Goal: Information Seeking & Learning: Check status

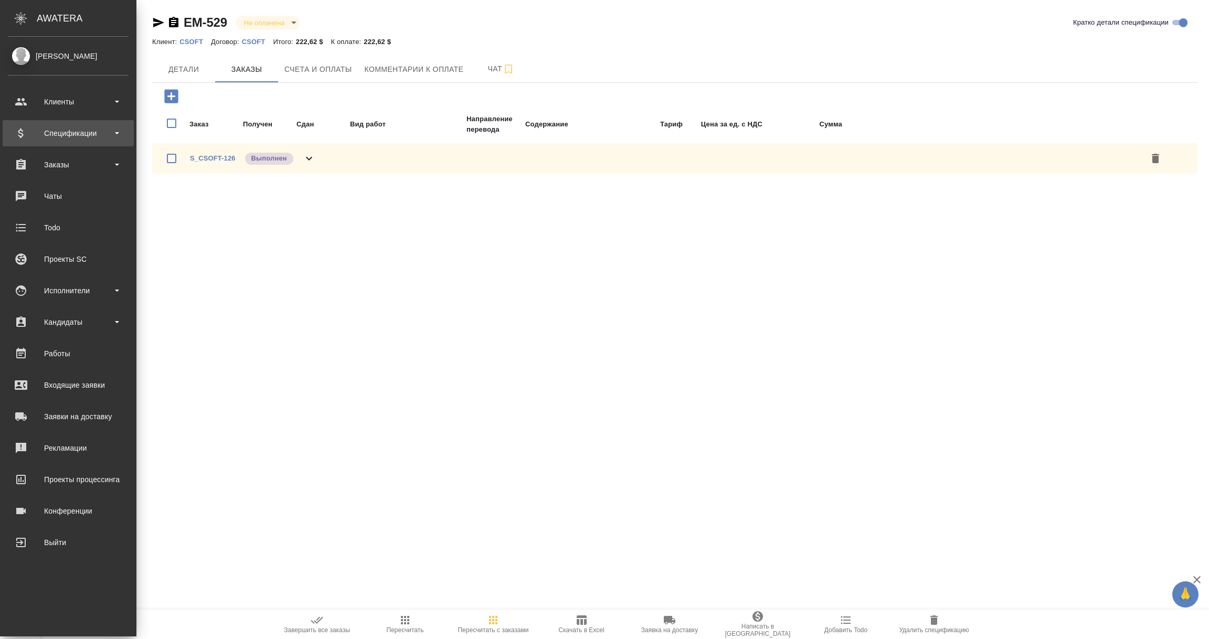
click at [33, 129] on div "Спецификации" at bounding box center [68, 133] width 121 height 16
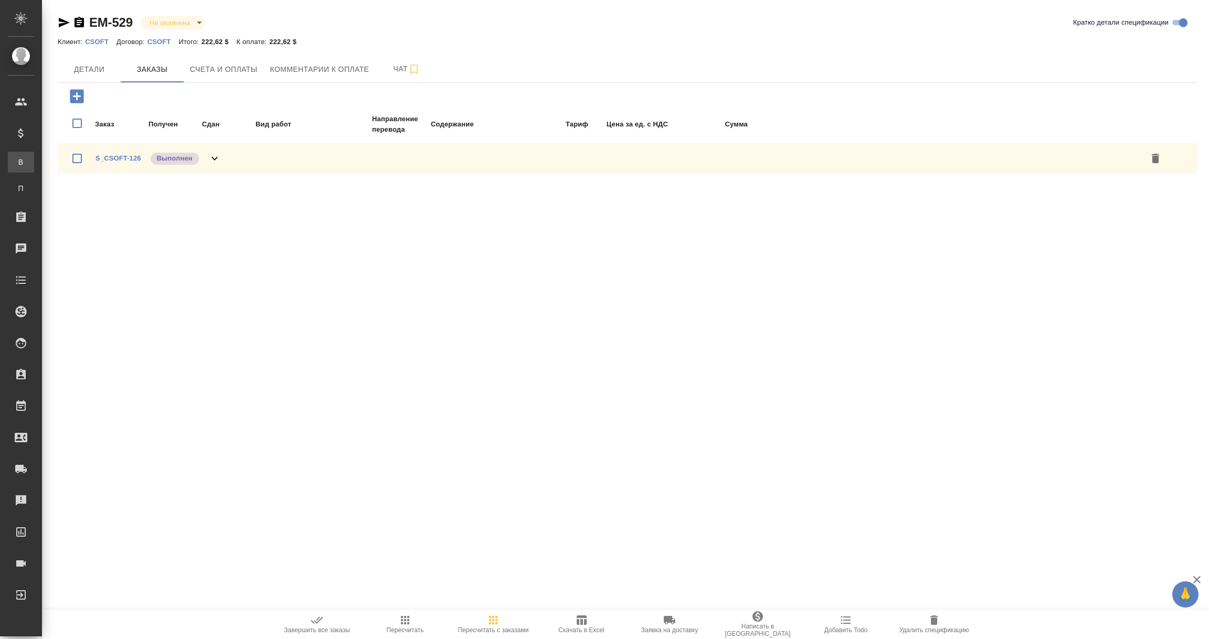
click at [16, 163] on div "Все спецификации" at bounding box center [8, 162] width 16 height 10
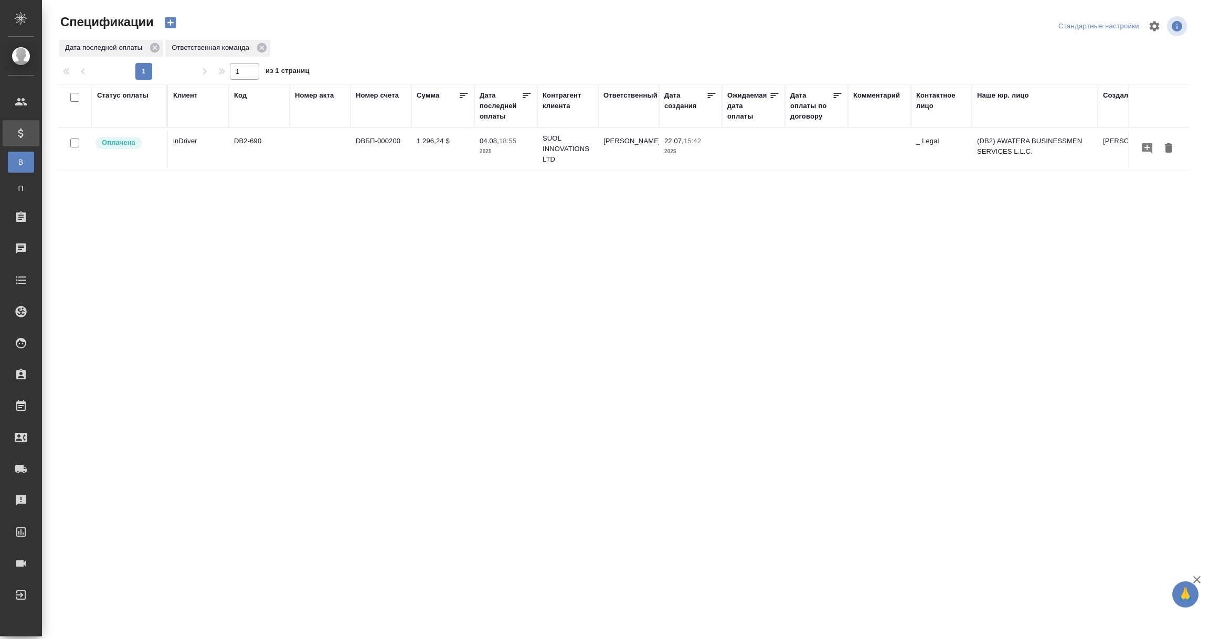
click at [484, 114] on div "Дата последней оплаты" at bounding box center [501, 105] width 42 height 31
select select "7"
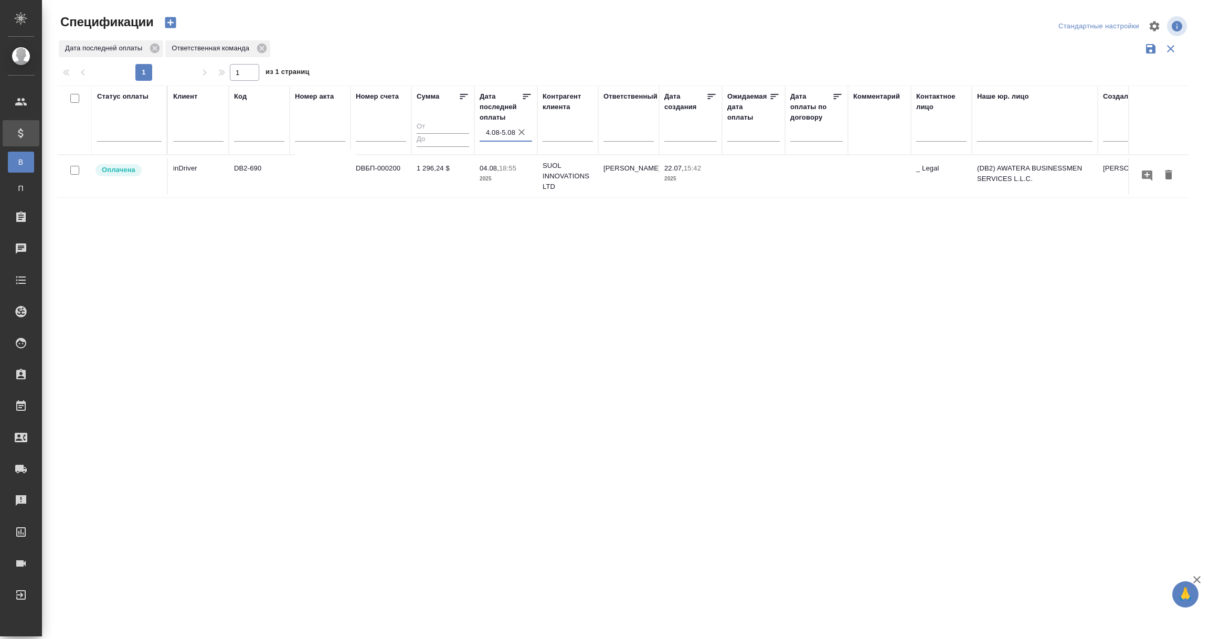
click at [495, 131] on input "4.08-5.08" at bounding box center [509, 132] width 46 height 15
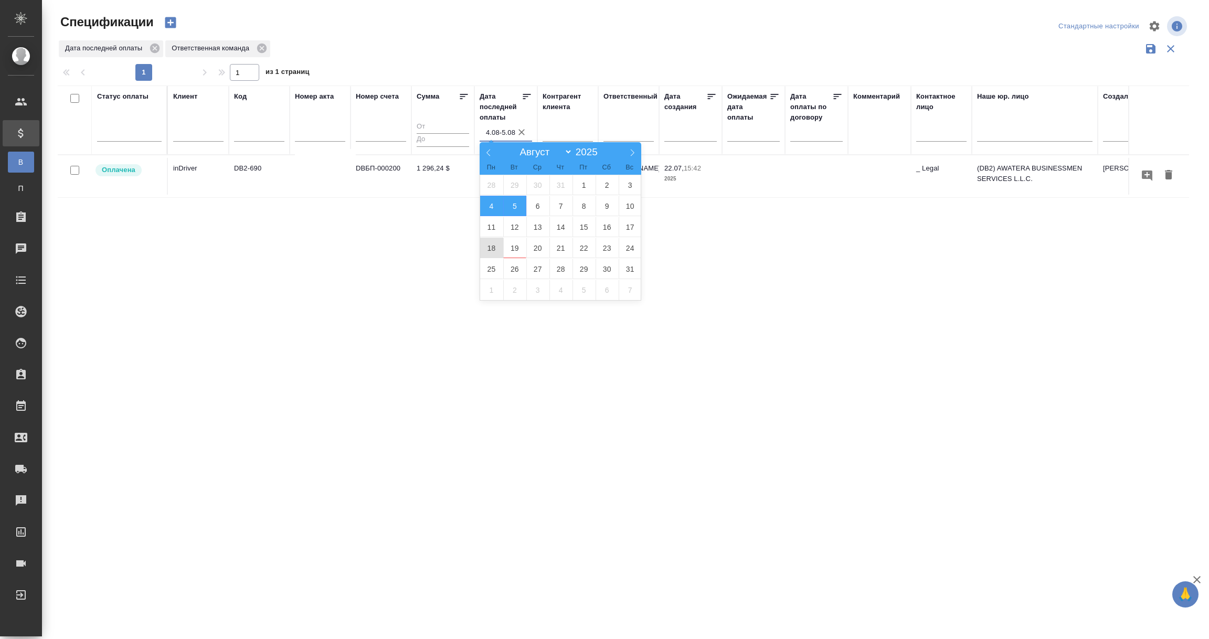
click at [492, 247] on span "18" at bounding box center [491, 248] width 23 height 20
click at [528, 246] on span "20" at bounding box center [537, 248] width 23 height 20
type div "2025-08-17T21:00:00.000Z — 2025-08-19T21:00:00.000Z"
type input "18.08-20.08"
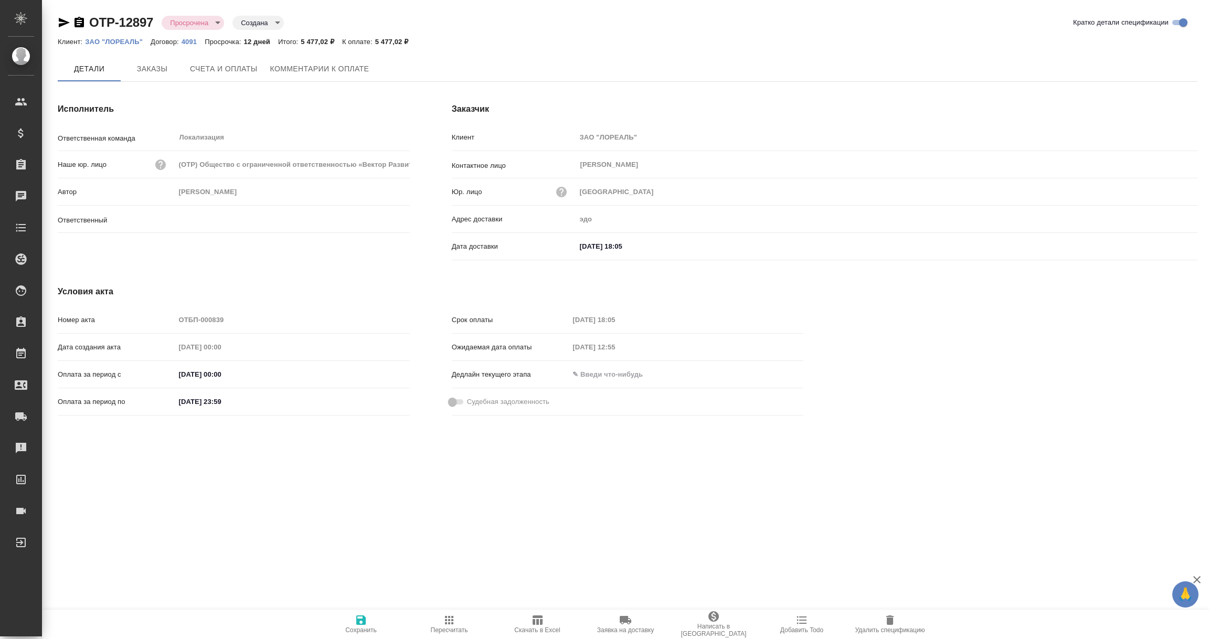
type input "[PERSON_NAME]"
click at [142, 71] on span "Заказы" at bounding box center [152, 69] width 50 height 13
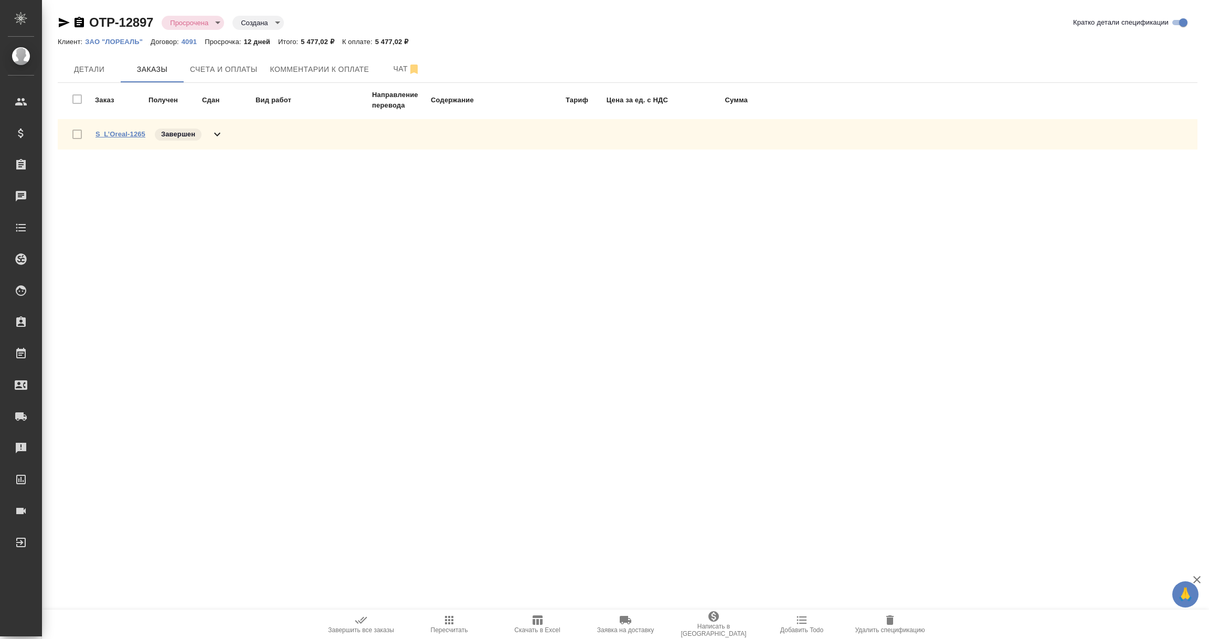
click at [131, 133] on link "S_L’Oreal-1265" at bounding box center [121, 134] width 50 height 8
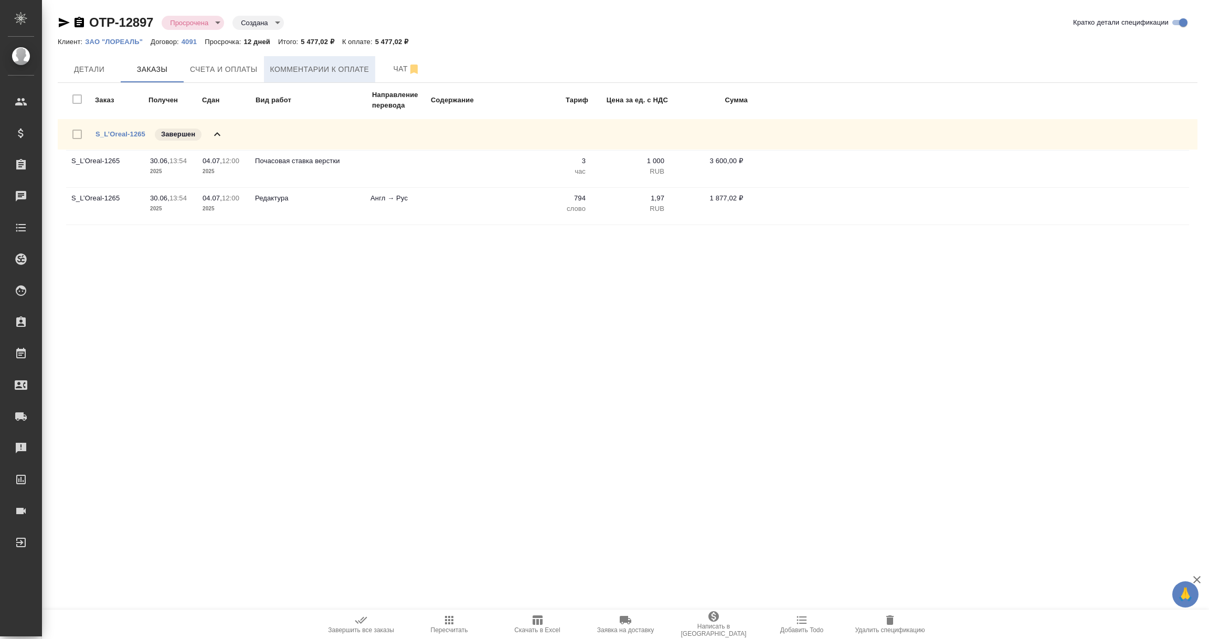
click at [339, 68] on span "Комментарии к оплате" at bounding box center [319, 69] width 99 height 13
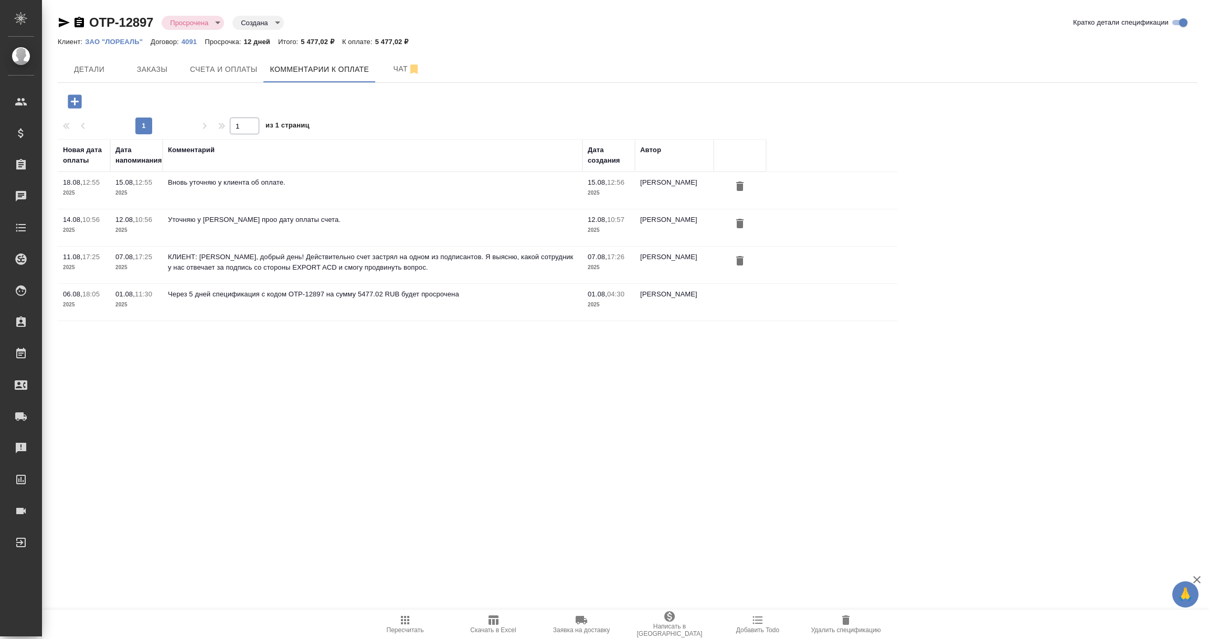
click at [80, 102] on icon "button" at bounding box center [75, 101] width 14 height 14
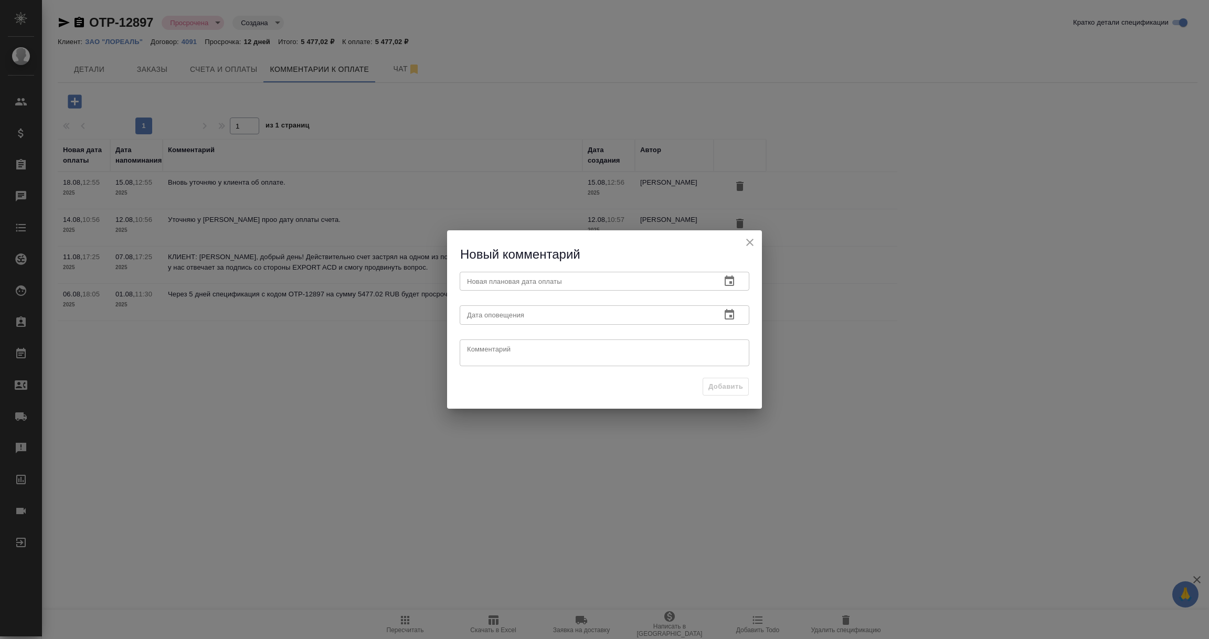
click at [725, 276] on icon "button" at bounding box center [729, 281] width 13 height 13
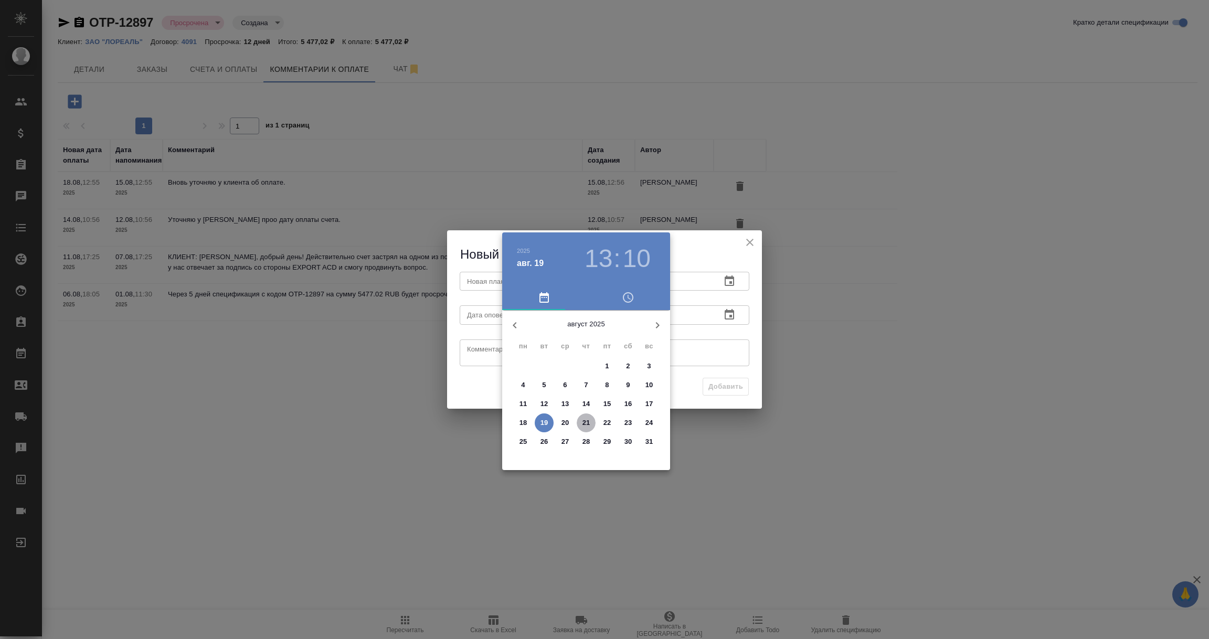
click at [590, 420] on span "21" at bounding box center [586, 423] width 19 height 10
type input "21.08.2025 13:10"
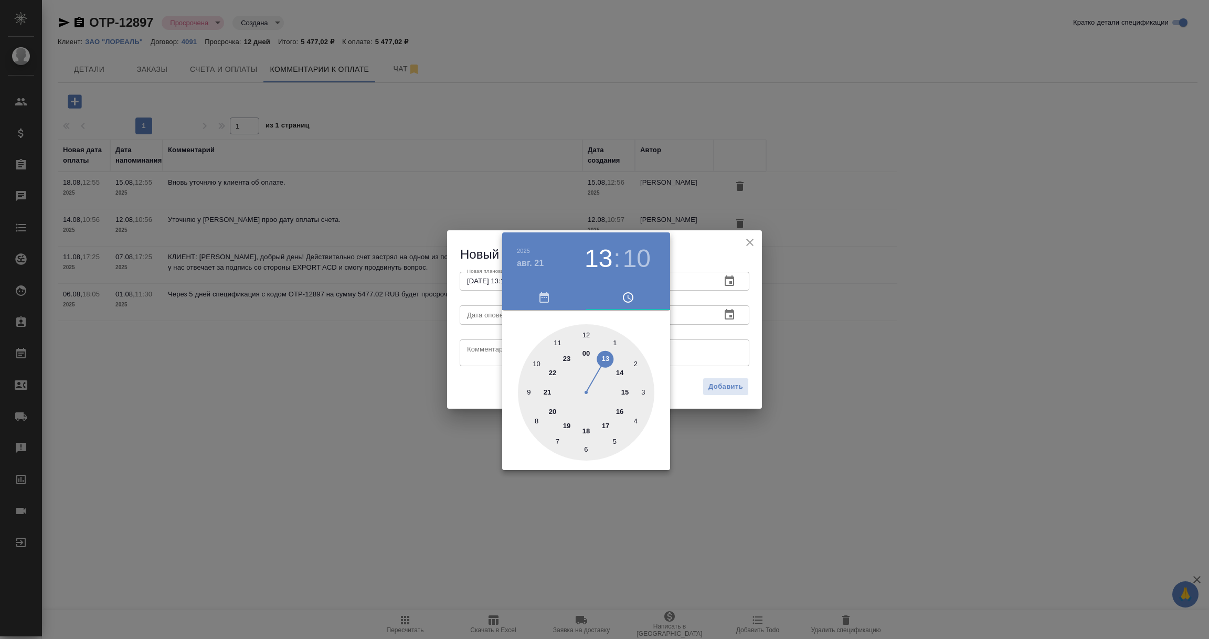
click at [717, 365] on div at bounding box center [604, 319] width 1209 height 639
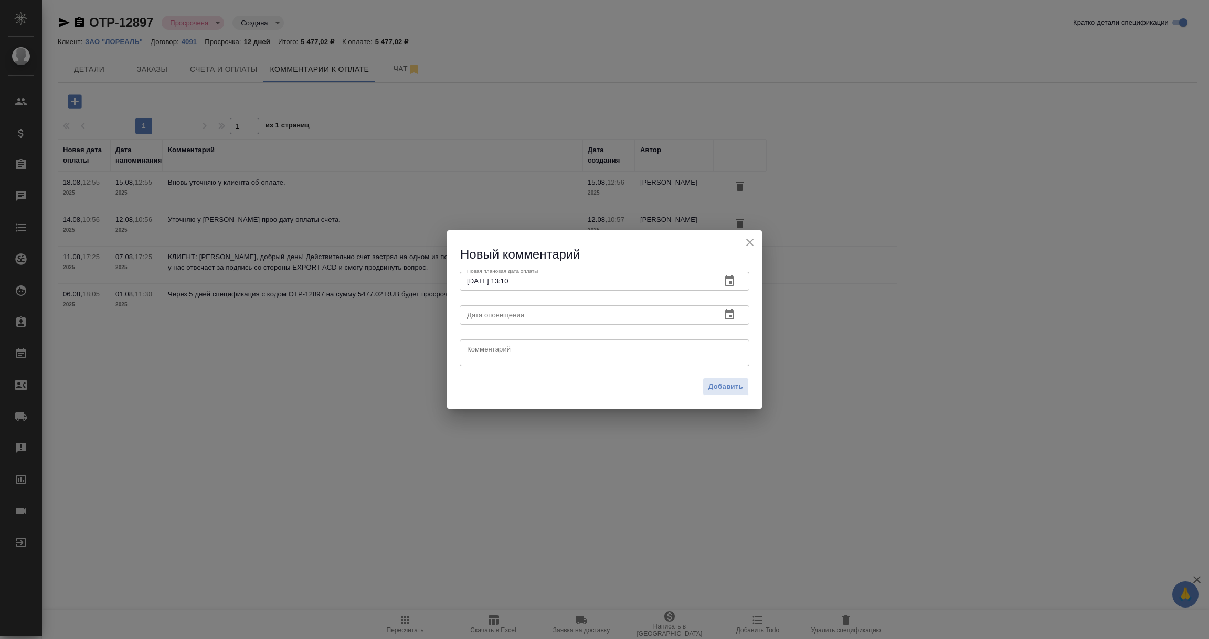
click at [724, 312] on icon "button" at bounding box center [729, 315] width 13 height 13
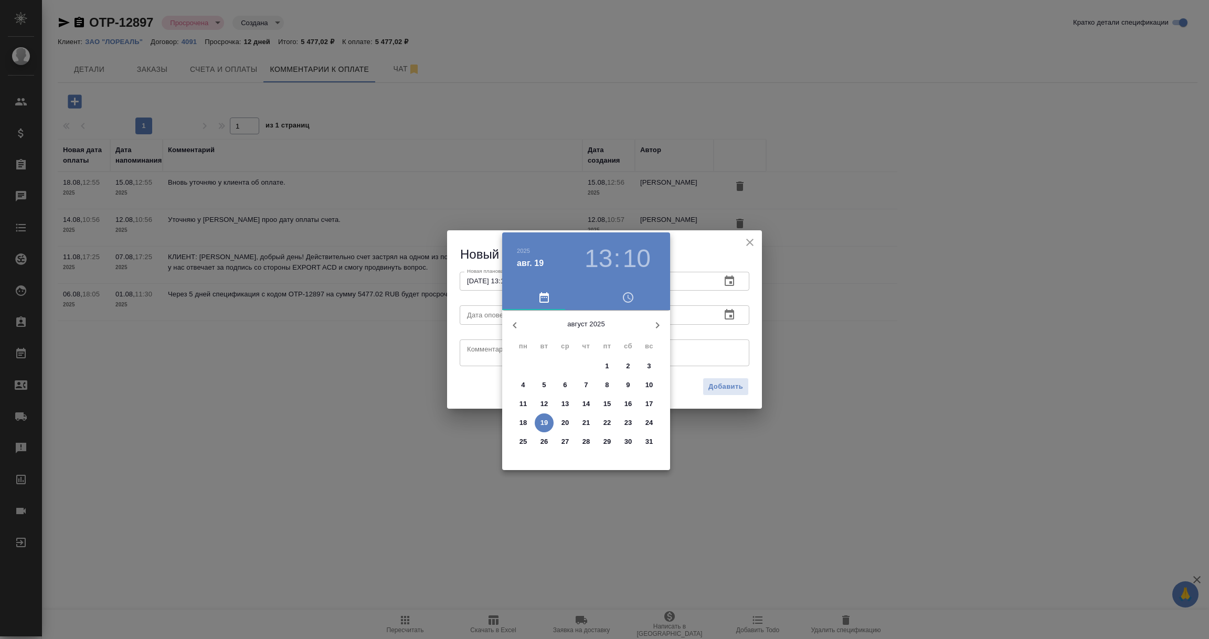
click at [539, 416] on button "19" at bounding box center [544, 423] width 19 height 19
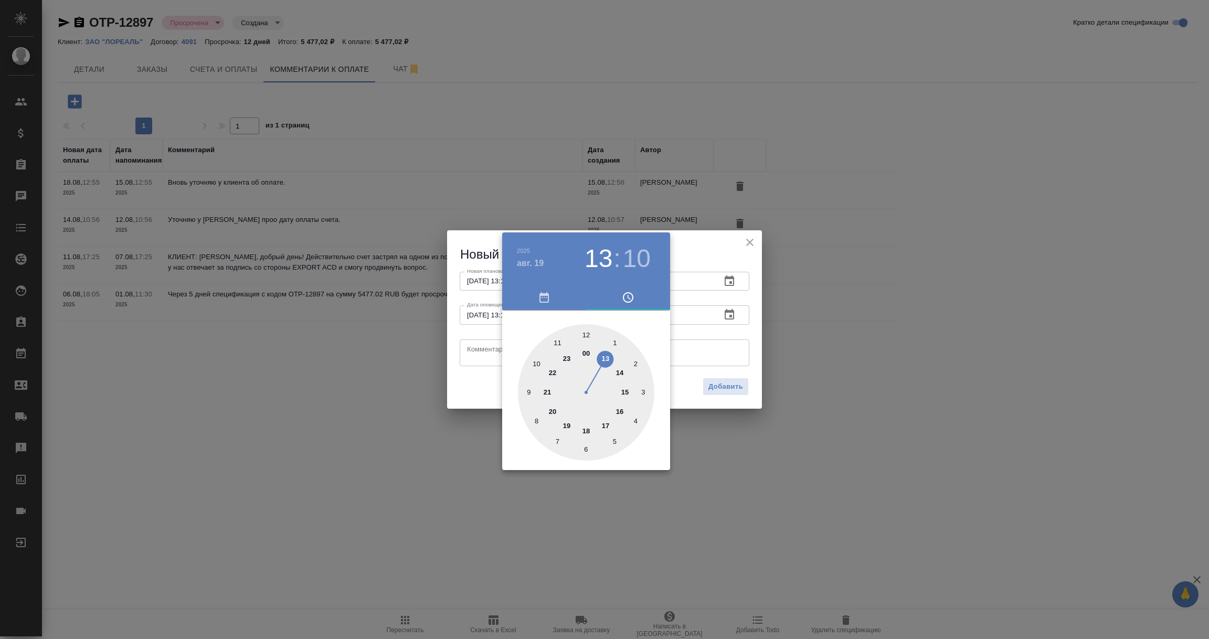
type input "19.08.2025 13:10"
click at [488, 354] on div at bounding box center [604, 319] width 1209 height 639
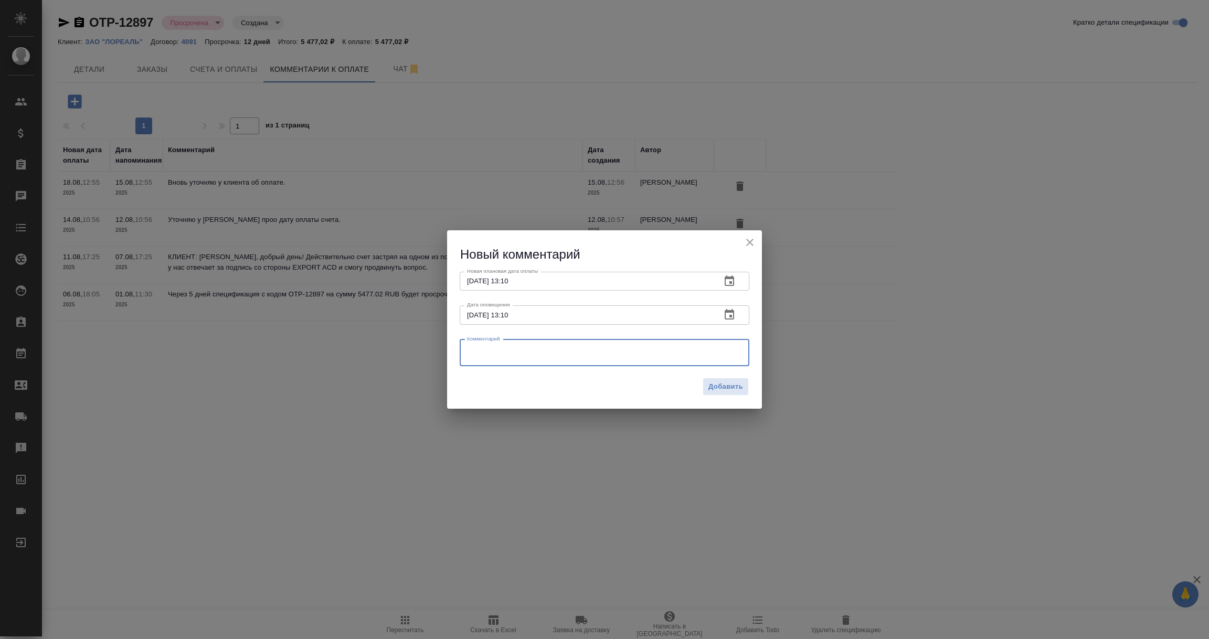
click at [488, 354] on textarea at bounding box center [604, 353] width 275 height 16
type textarea "Написала Алексею, на связь не выходит. Жду ОС."
click at [715, 392] on span "Добавить" at bounding box center [726, 387] width 35 height 12
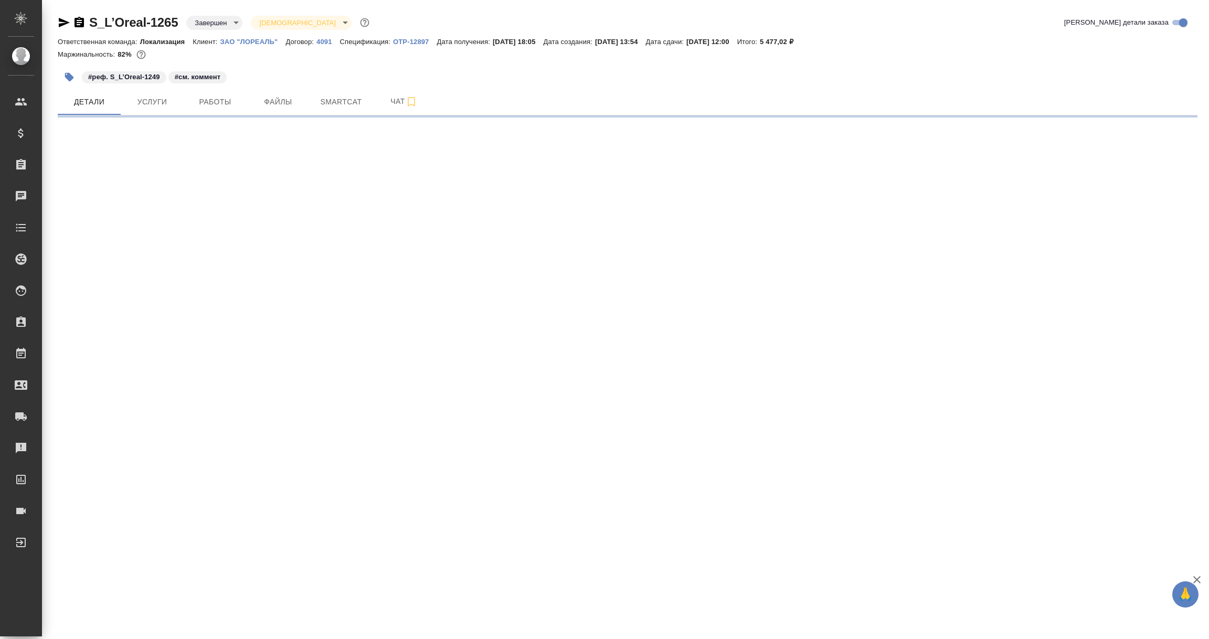
select select "RU"
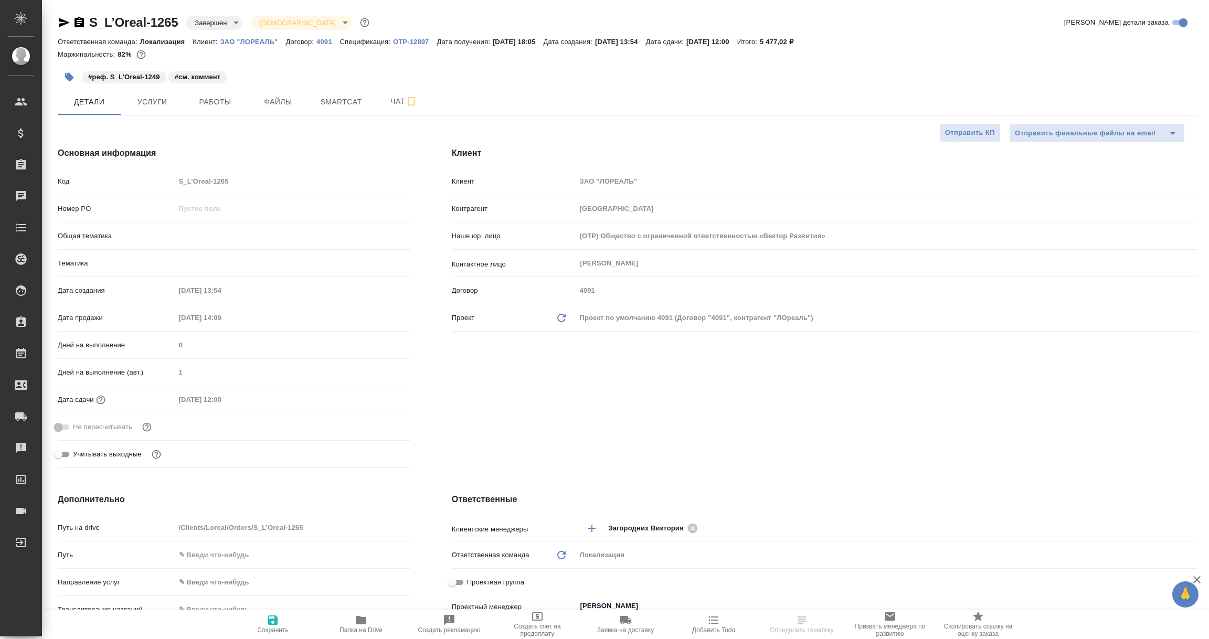
type textarea "x"
click at [78, 22] on icon "button" at bounding box center [79, 22] width 13 height 13
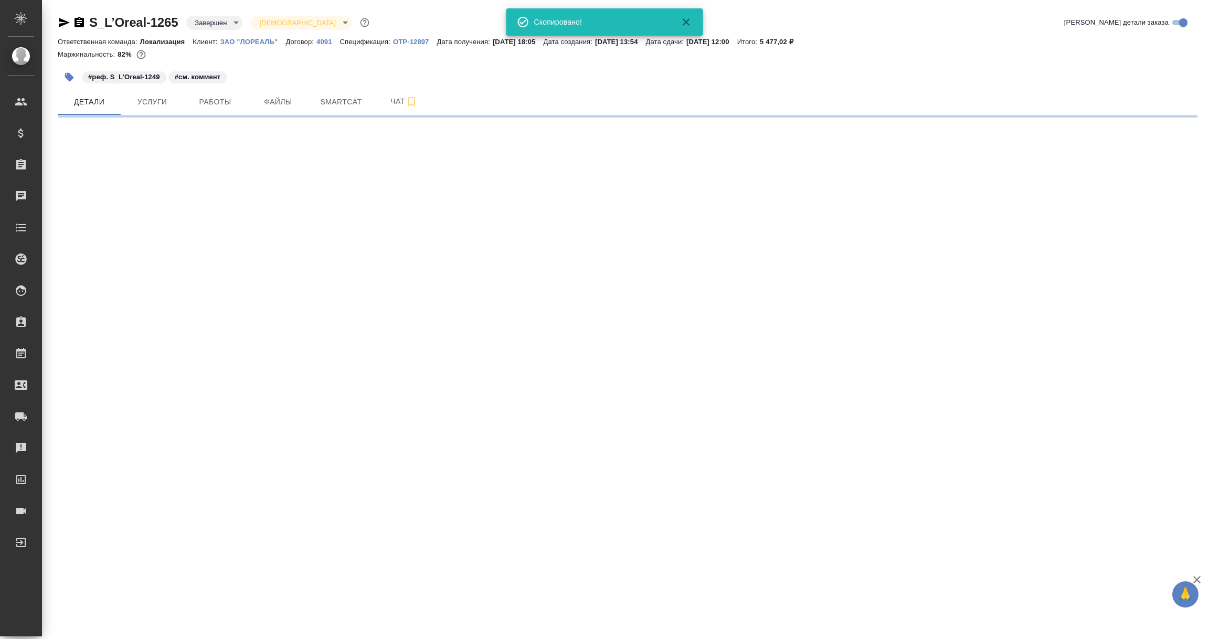
select select "RU"
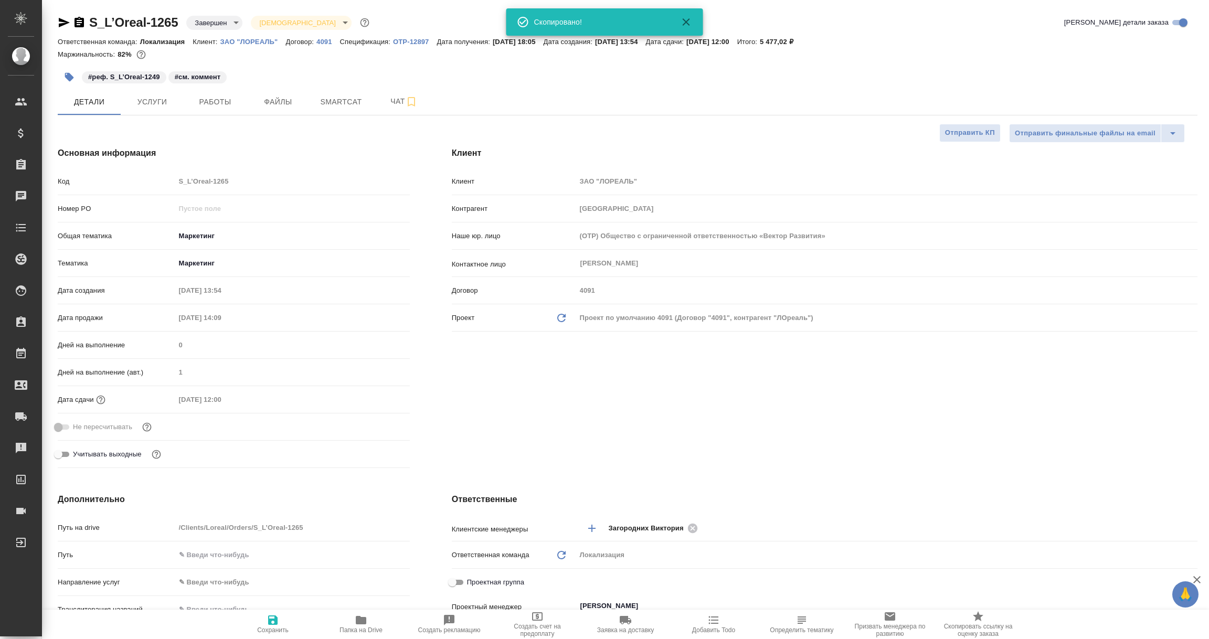
type textarea "x"
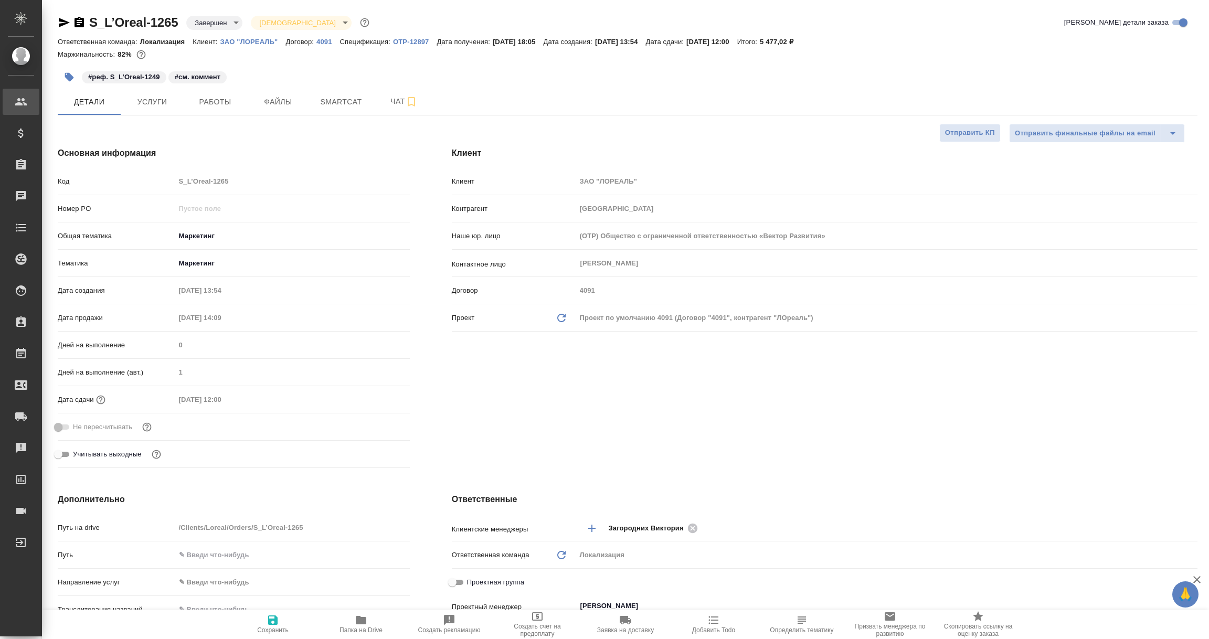
type textarea "x"
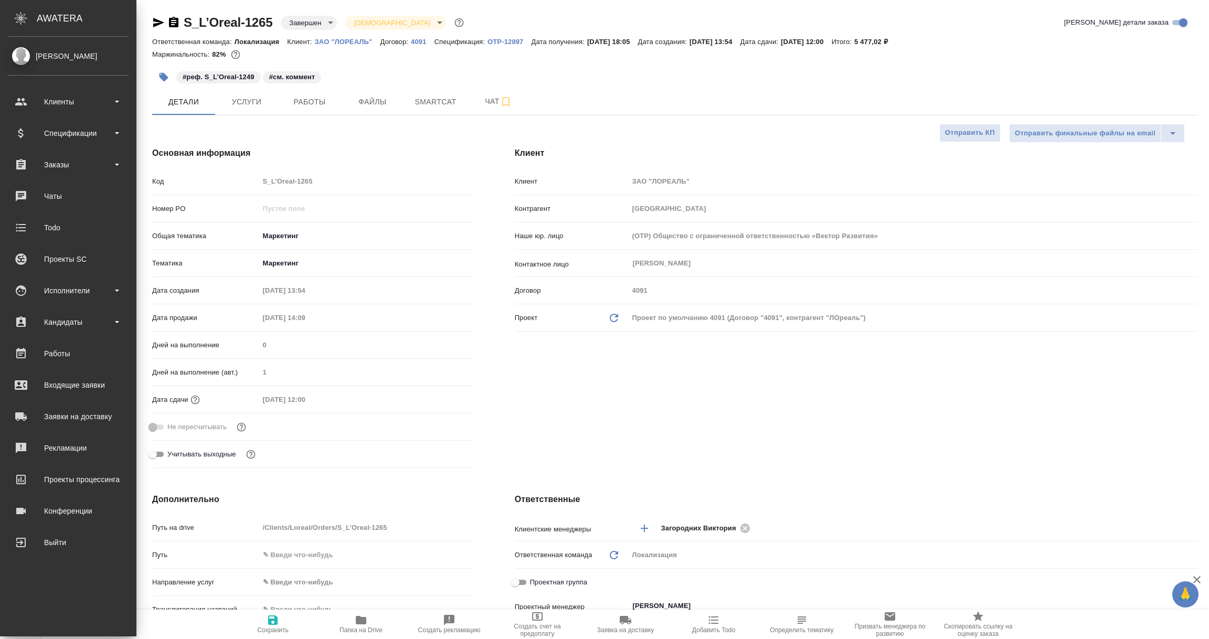
type textarea "x"
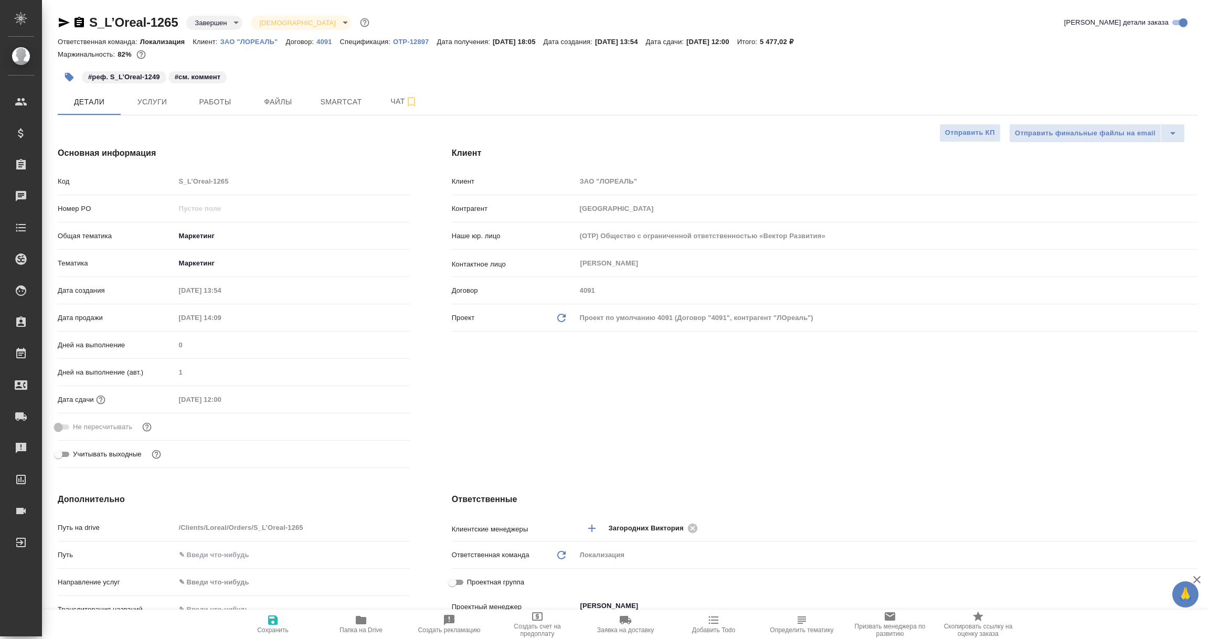
click at [247, 40] on p "ЗАО "ЛОРЕАЛЬ"" at bounding box center [253, 42] width 66 height 8
click at [81, 22] on icon "button" at bounding box center [79, 22] width 13 height 13
drag, startPoint x: 801, startPoint y: 42, endPoint x: 837, endPoint y: 45, distance: 35.8
click at [801, 45] on p "5 477,02 ₽" at bounding box center [780, 42] width 41 height 8
copy p "5 477,02 ₽"
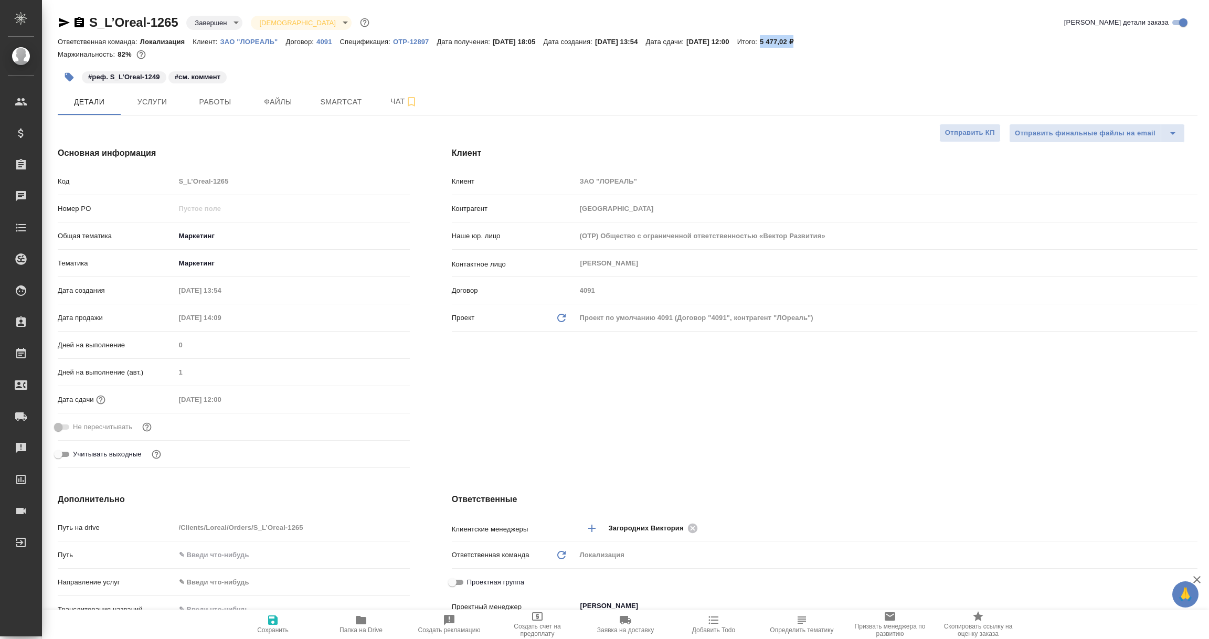
click at [407, 42] on p "OTP-12897" at bounding box center [415, 42] width 44 height 8
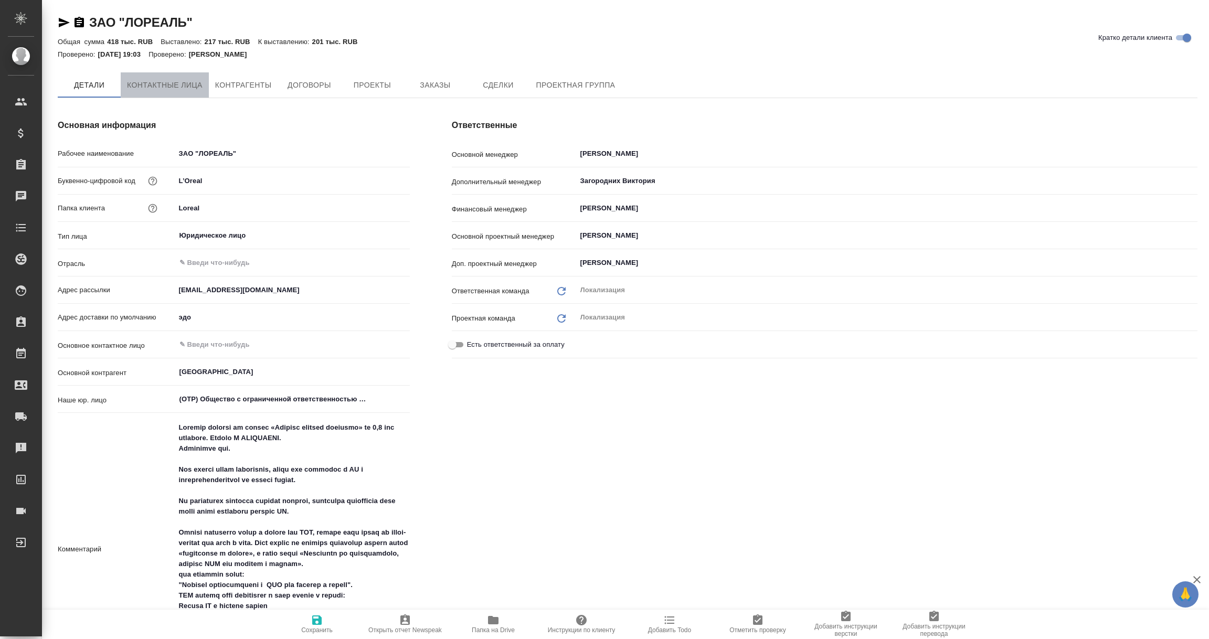
click at [164, 79] on span "Контактные лица" at bounding box center [165, 85] width 76 height 13
select select "RU"
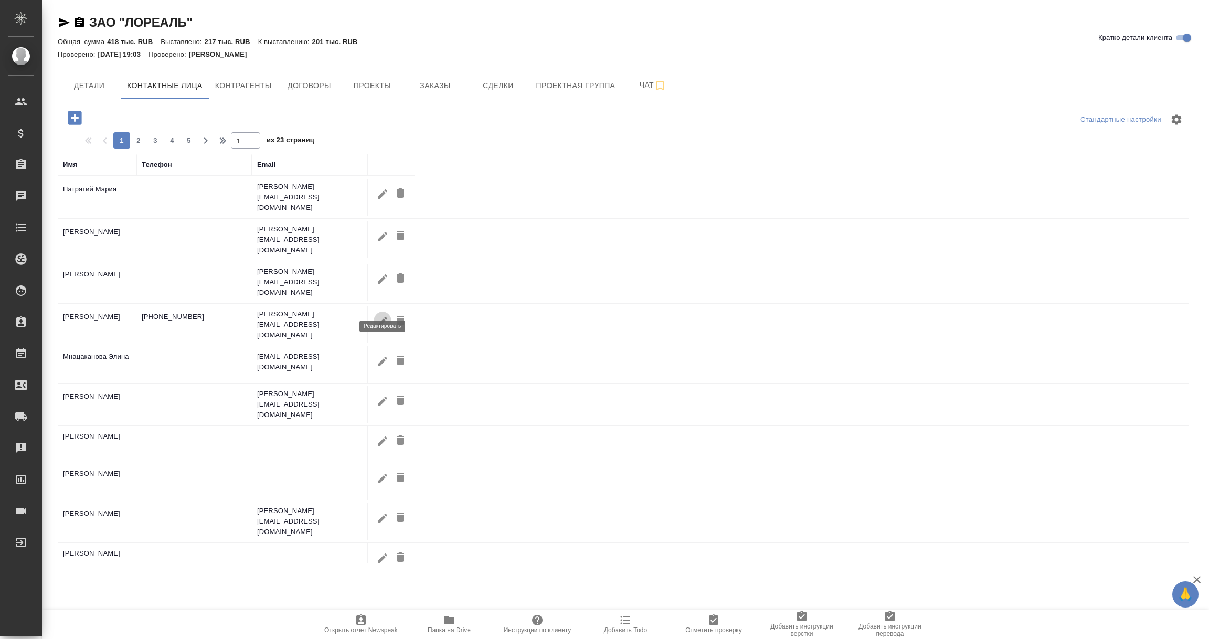
click at [382, 316] on icon "button" at bounding box center [382, 320] width 9 height 9
type input "Алексей"
type input "Комаров"
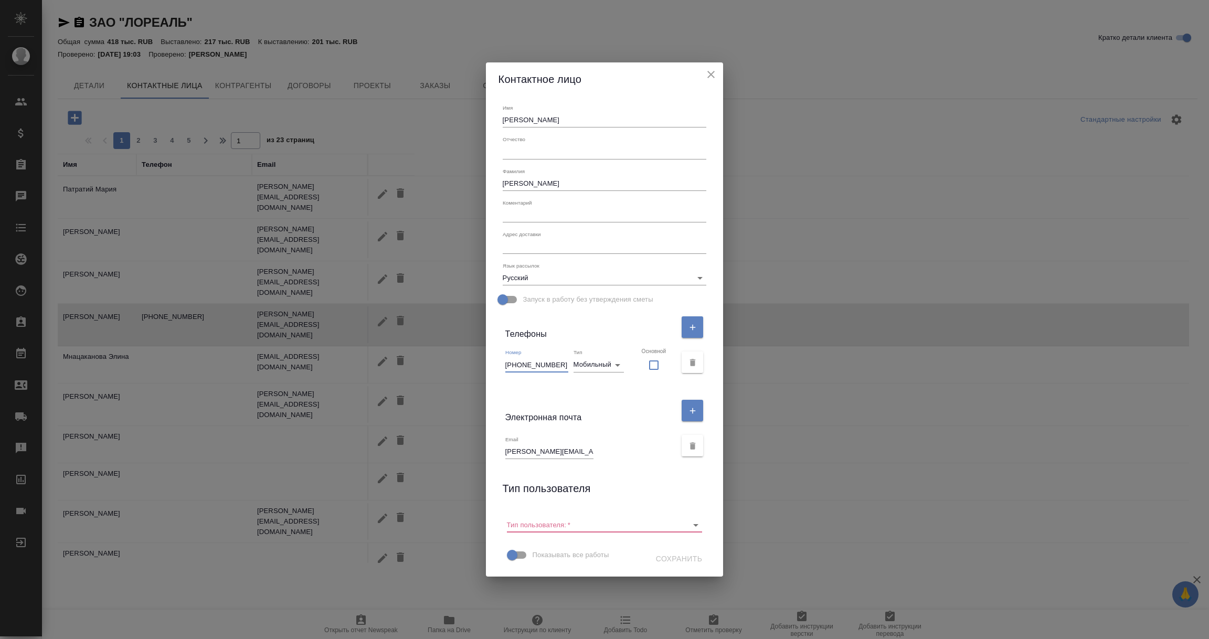
drag, startPoint x: 519, startPoint y: 365, endPoint x: 566, endPoint y: 370, distance: 47.5
click at [566, 370] on input "+79152583664" at bounding box center [536, 364] width 63 height 15
click at [705, 72] on icon "close" at bounding box center [711, 74] width 13 height 13
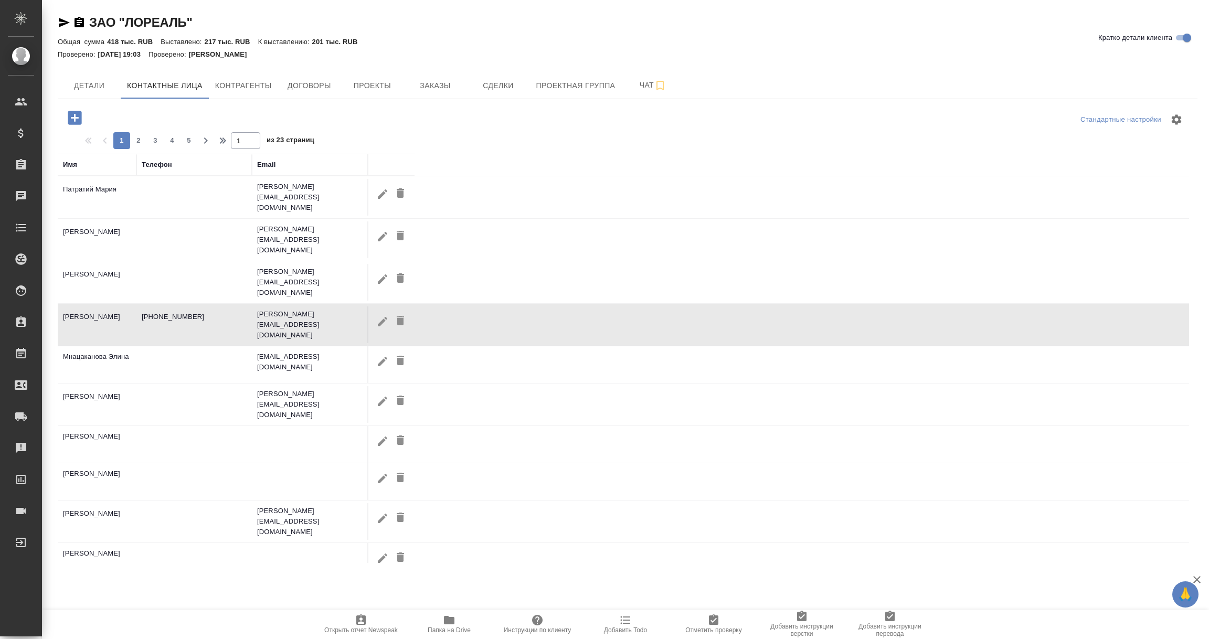
click at [218, 216] on td "+79152583664" at bounding box center [193, 197] width 115 height 37
click at [388, 315] on icon "button" at bounding box center [382, 321] width 13 height 13
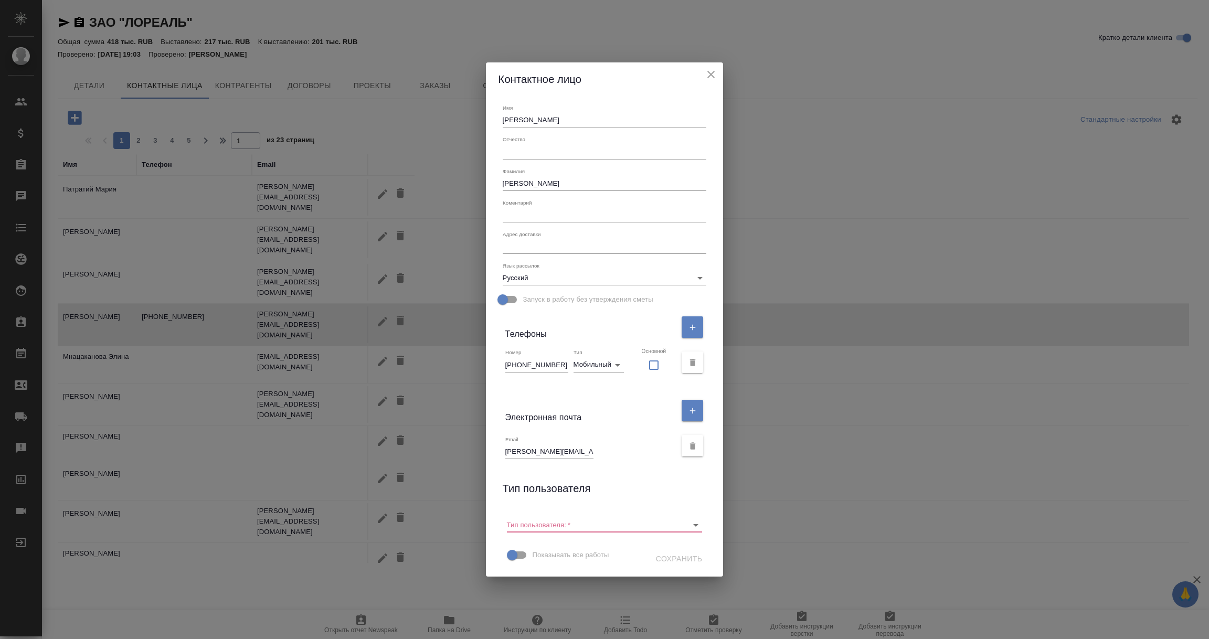
click at [560, 364] on input "+79152583664" at bounding box center [536, 364] width 63 height 15
type input "+79152583654"
click at [562, 451] on input "aleksey.komarov@loreal.com" at bounding box center [549, 452] width 88 height 15
click at [693, 524] on icon "Open" at bounding box center [695, 525] width 5 height 3
click at [559, 547] on p "Пользователь" at bounding box center [549, 547] width 45 height 10
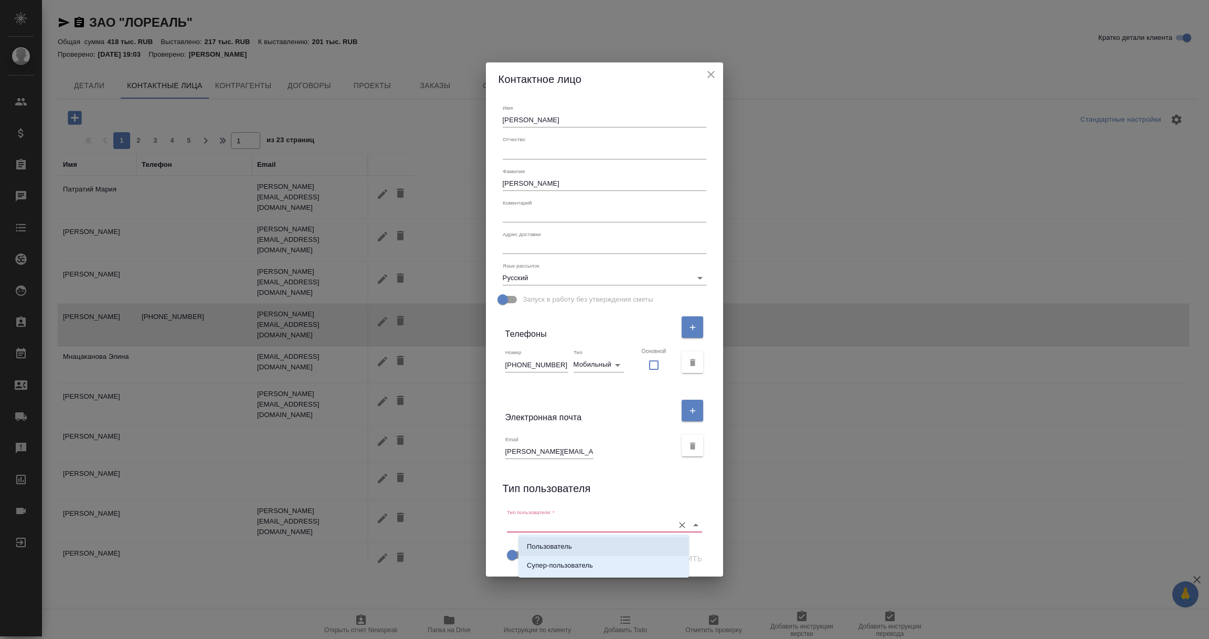
type input "Пользователь"
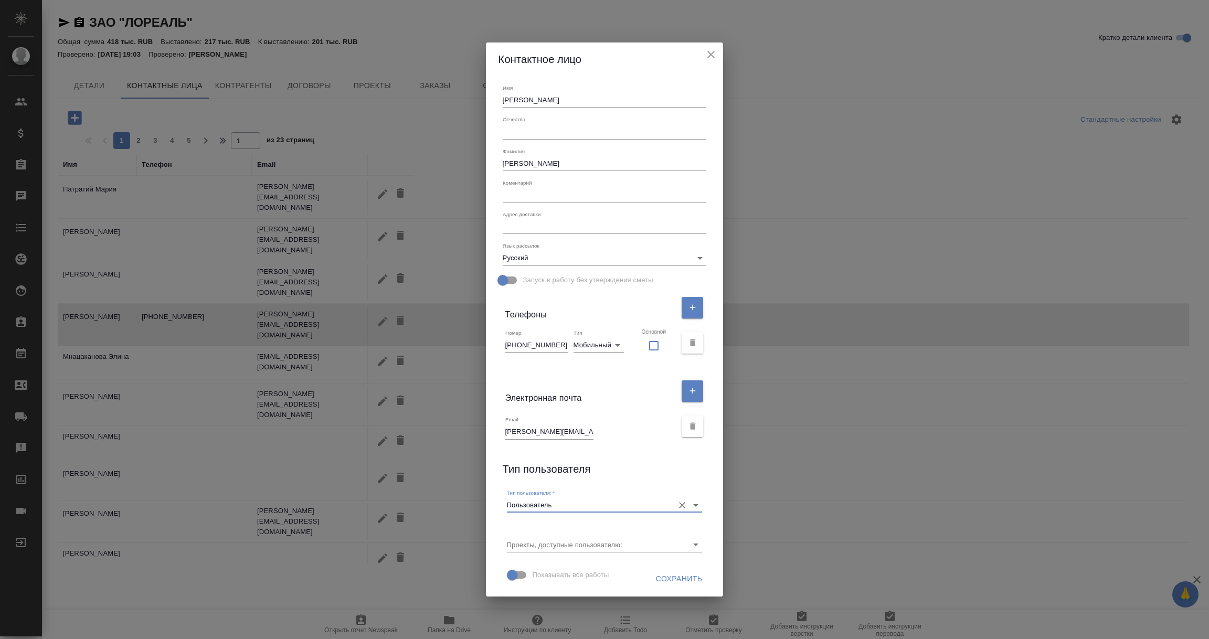
click at [667, 576] on span "Сохранить" at bounding box center [679, 579] width 47 height 13
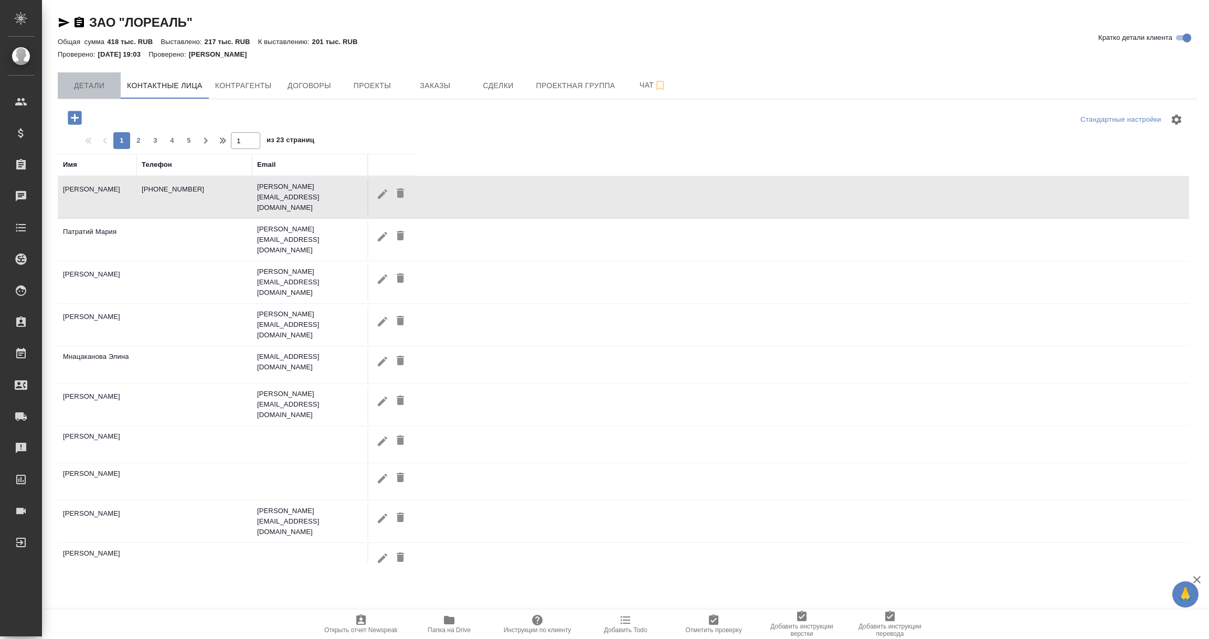
click at [84, 81] on span "Детали" at bounding box center [89, 85] width 50 height 13
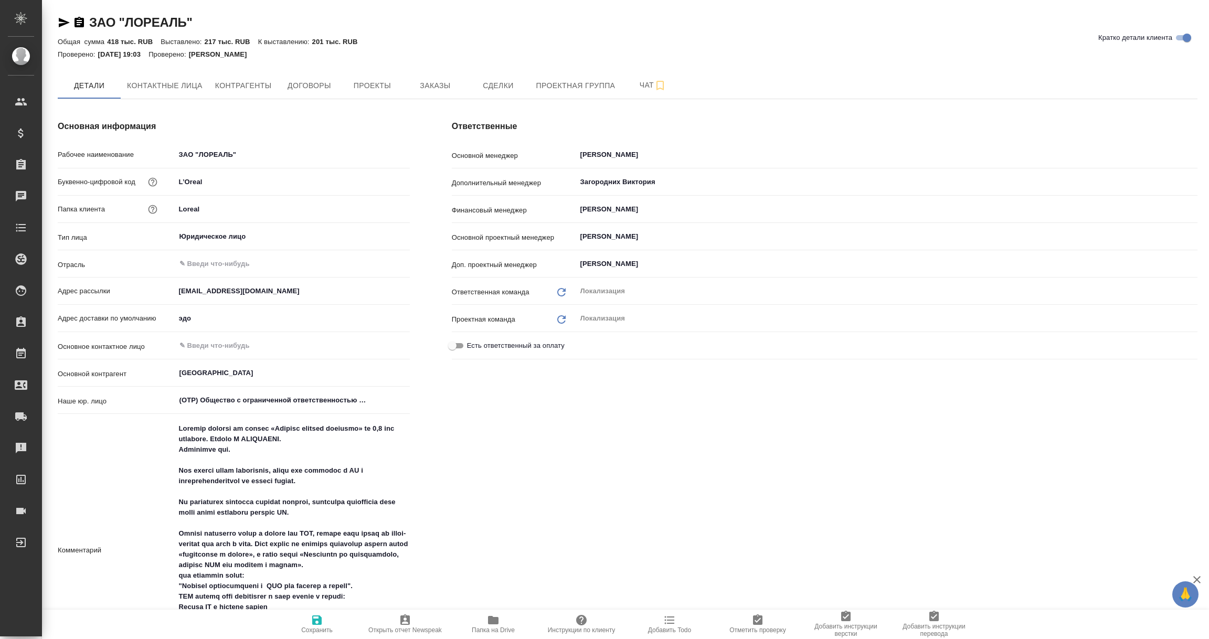
type textarea "x"
click at [311, 625] on icon "button" at bounding box center [317, 620] width 13 height 13
type textarea "x"
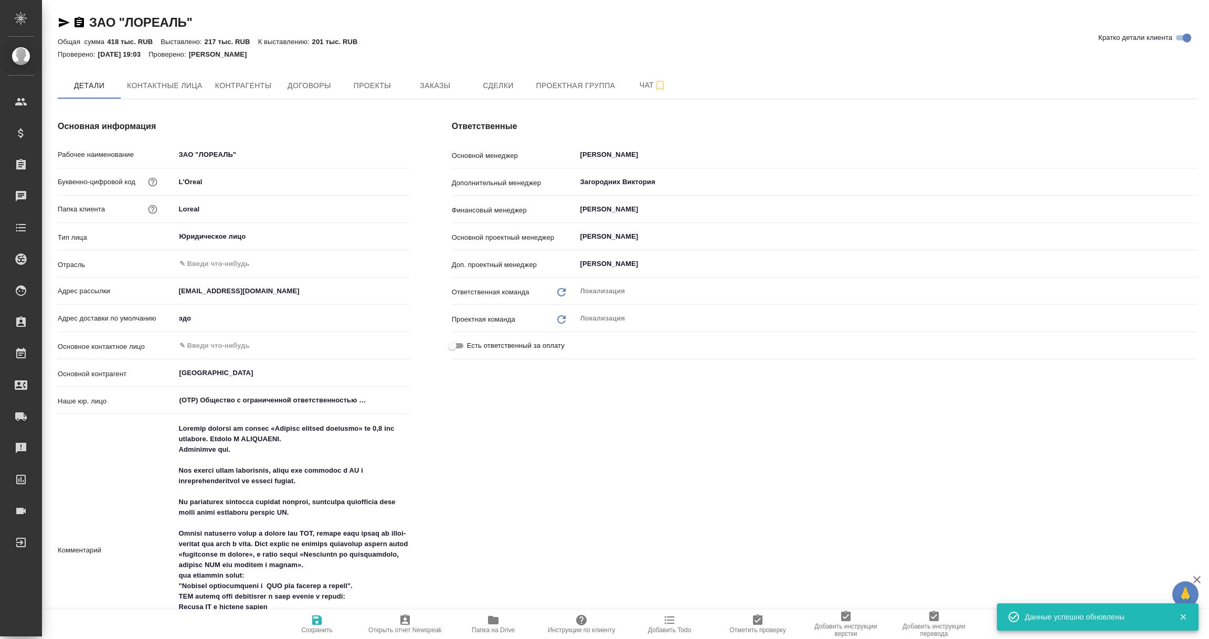
type textarea "x"
click at [310, 623] on span "Сохранить" at bounding box center [317, 624] width 76 height 20
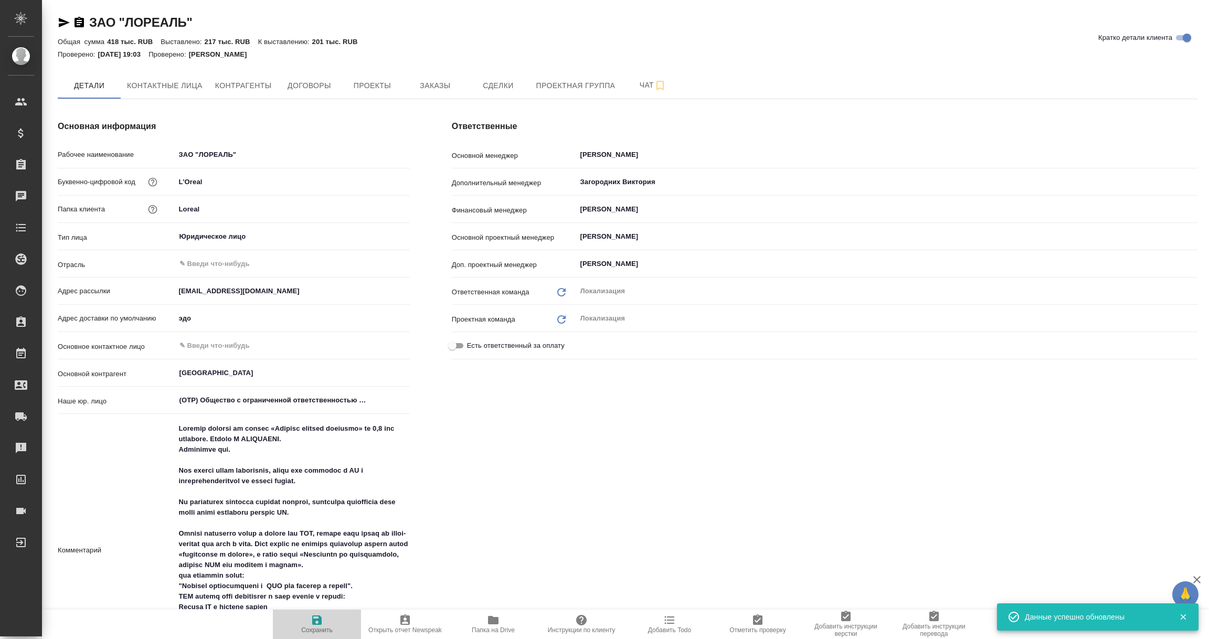
type textarea "x"
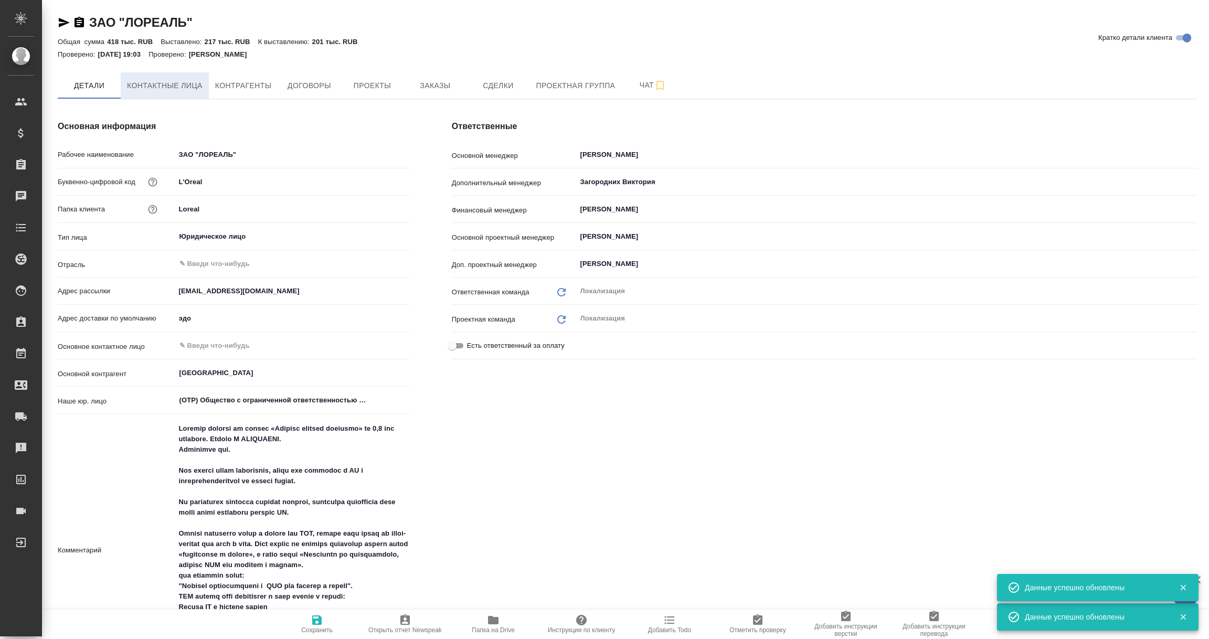
type textarea "x"
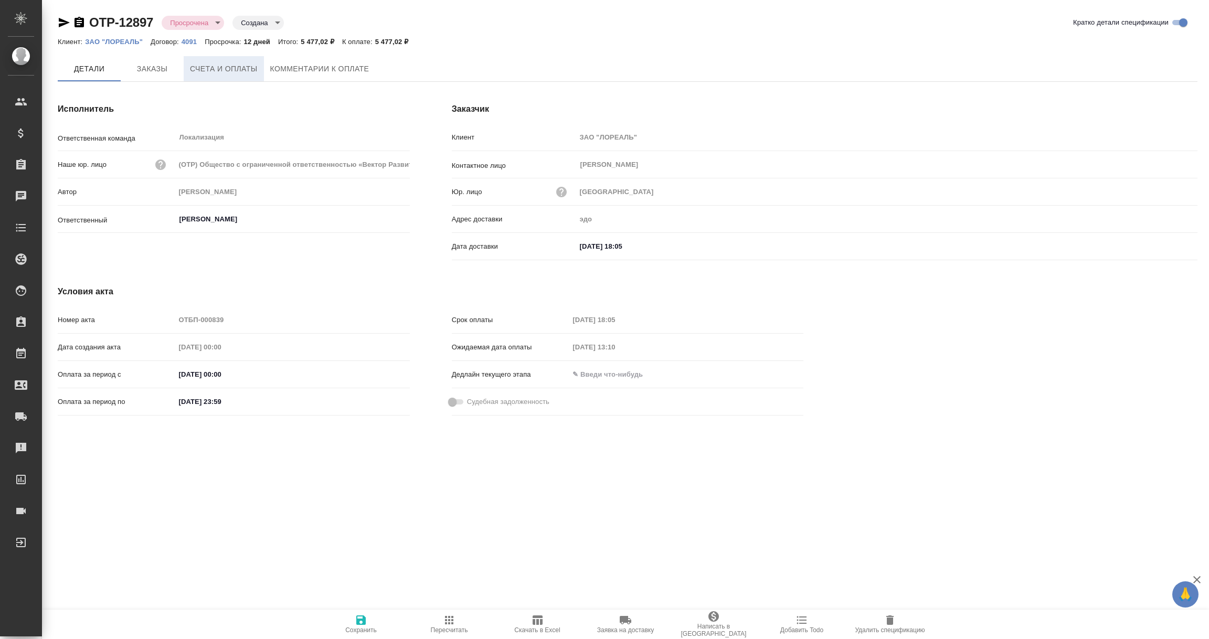
click at [259, 68] on button "Счета и оплаты" at bounding box center [224, 68] width 80 height 25
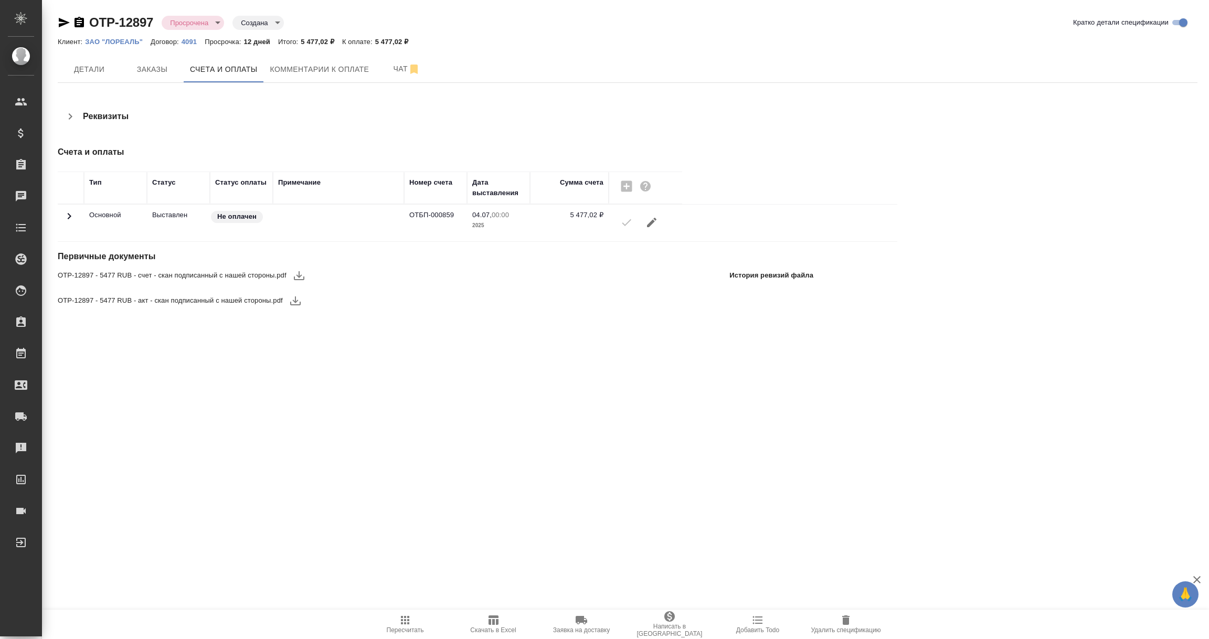
click at [303, 274] on icon "button" at bounding box center [299, 275] width 13 height 13
click at [297, 306] on icon "button" at bounding box center [295, 300] width 13 height 13
click at [78, 24] on icon "button" at bounding box center [79, 22] width 13 height 13
drag, startPoint x: 377, startPoint y: 40, endPoint x: 403, endPoint y: 42, distance: 25.8
click at [403, 42] on p "5 477,02 ₽" at bounding box center [395, 42] width 41 height 8
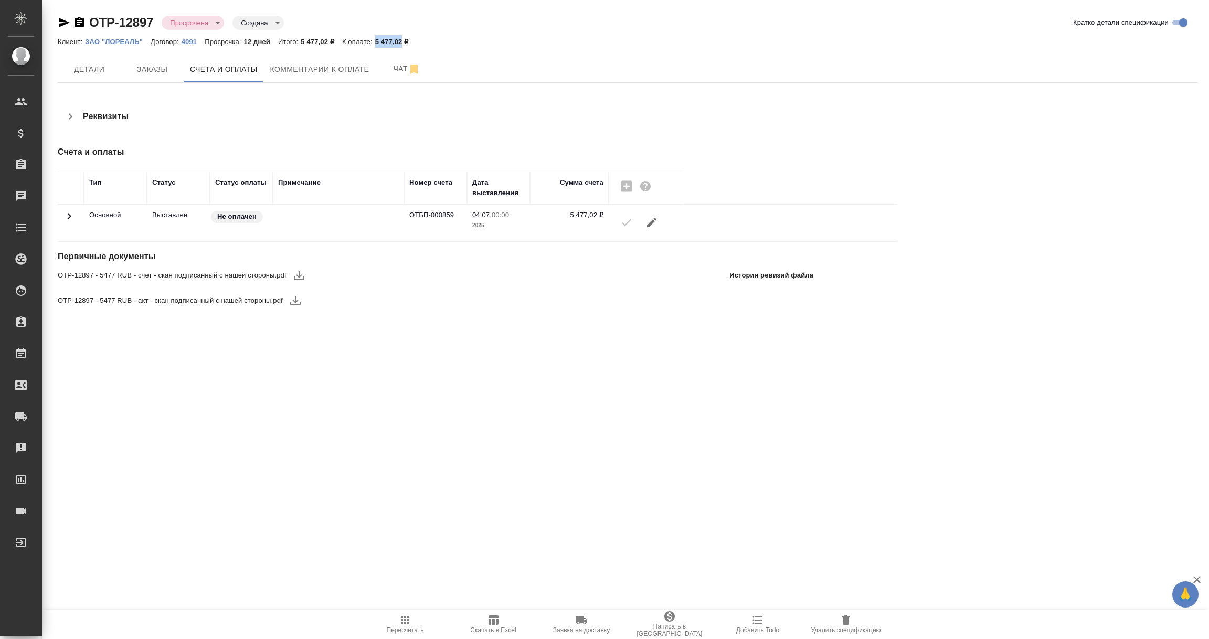
copy p "5 477,02"
